Goal: Task Accomplishment & Management: Manage account settings

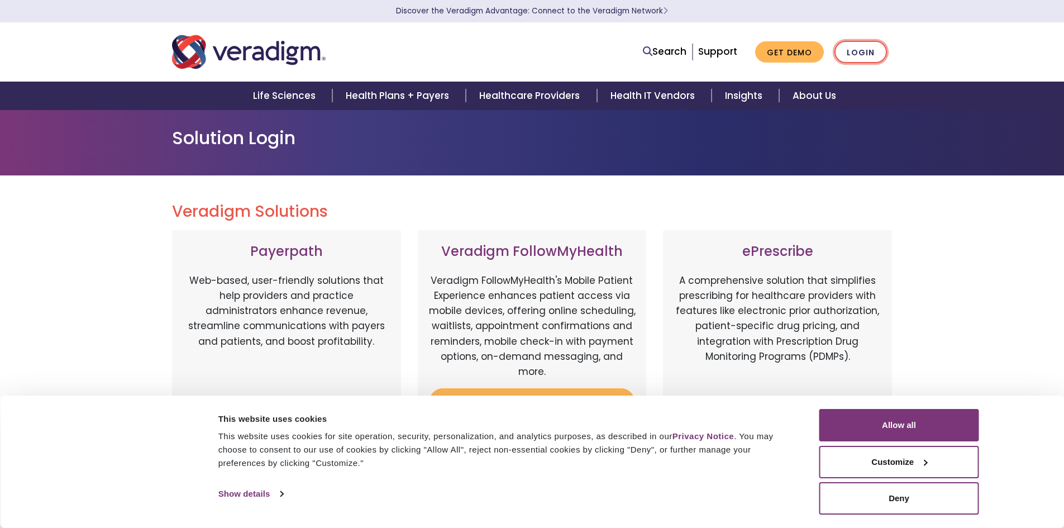
click at [864, 56] on link "Login" at bounding box center [861, 52] width 53 height 23
click at [886, 432] on button "Allow all" at bounding box center [900, 425] width 160 height 32
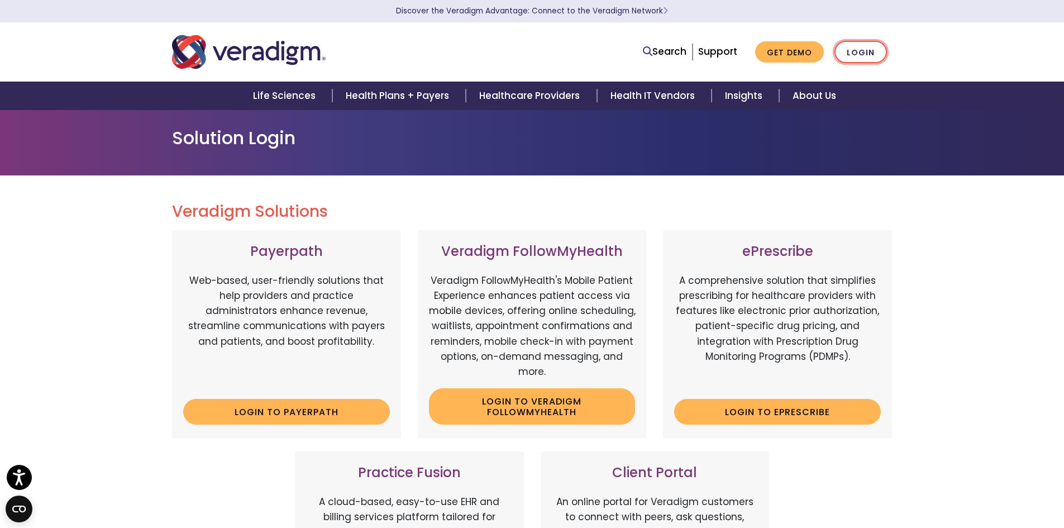
click at [863, 51] on link "Login" at bounding box center [861, 52] width 53 height 23
